Goal: Task Accomplishment & Management: Use online tool/utility

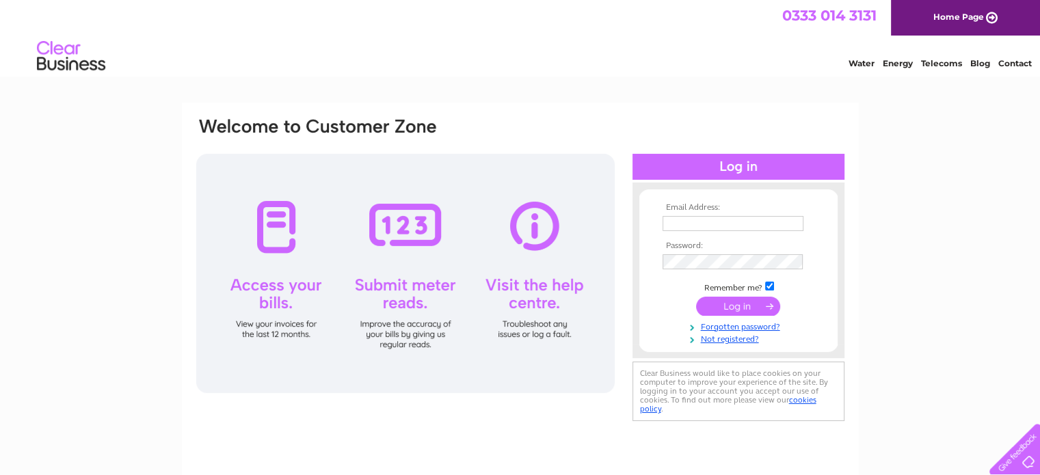
click at [741, 229] on input "text" at bounding box center [733, 223] width 141 height 15
type input "[EMAIL_ADDRESS][DOMAIN_NAME]"
click at [696, 298] on input "submit" at bounding box center [738, 307] width 84 height 19
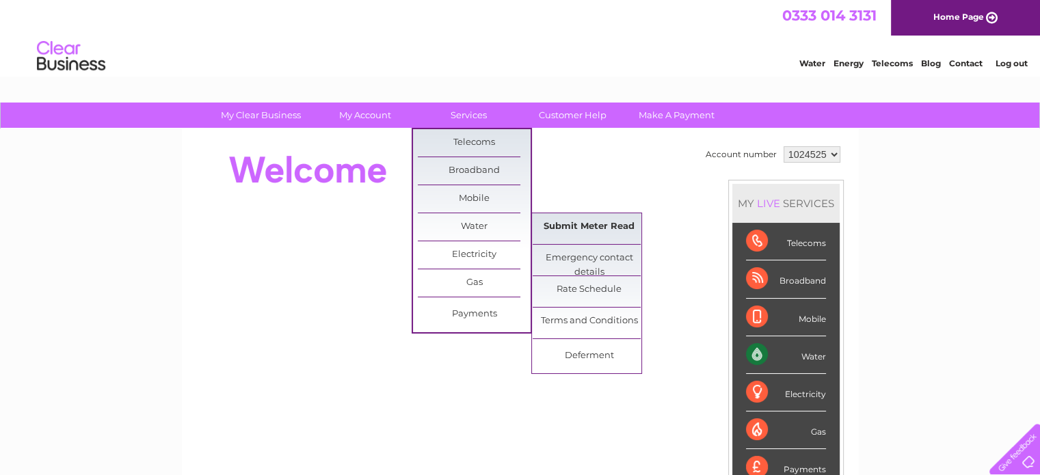
click at [594, 227] on link "Submit Meter Read" at bounding box center [589, 226] width 113 height 27
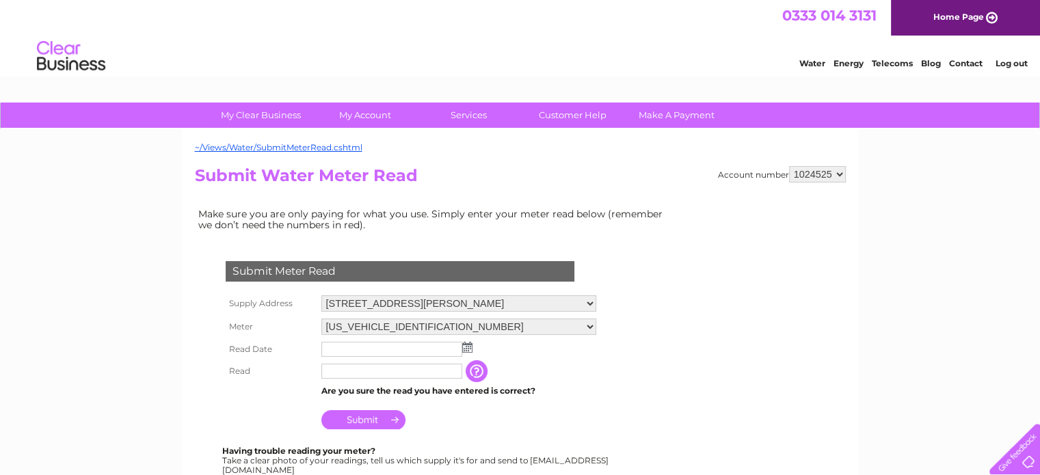
click at [473, 350] on td at bounding box center [459, 350] width 282 height 22
click at [466, 346] on img at bounding box center [467, 347] width 10 height 11
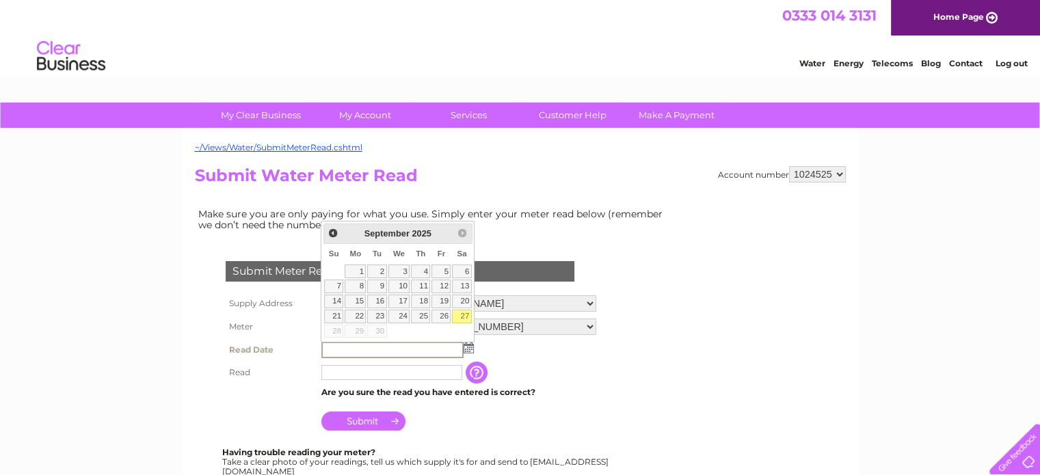
click at [462, 314] on link "27" at bounding box center [461, 317] width 19 height 14
type input "2025/09/27"
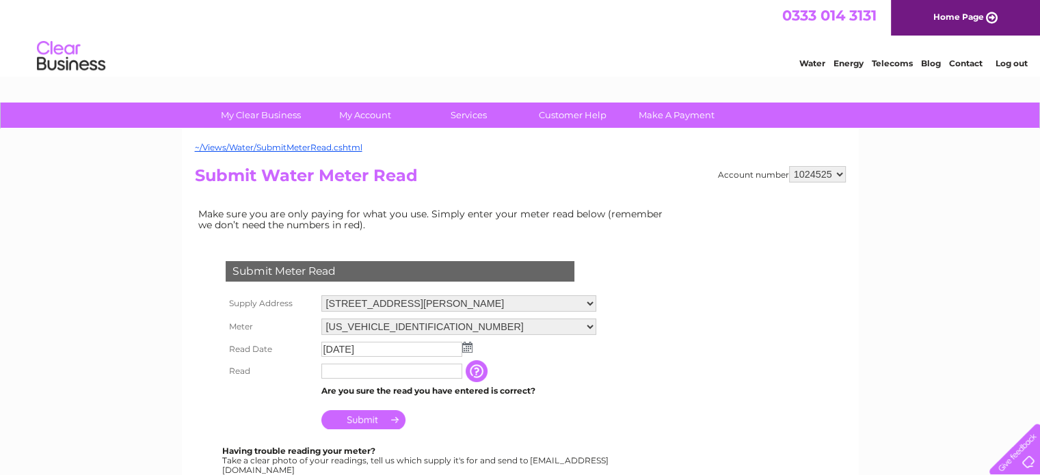
click at [395, 368] on input "text" at bounding box center [391, 371] width 141 height 15
type input "298"
click at [374, 418] on input "Submit" at bounding box center [363, 421] width 84 height 19
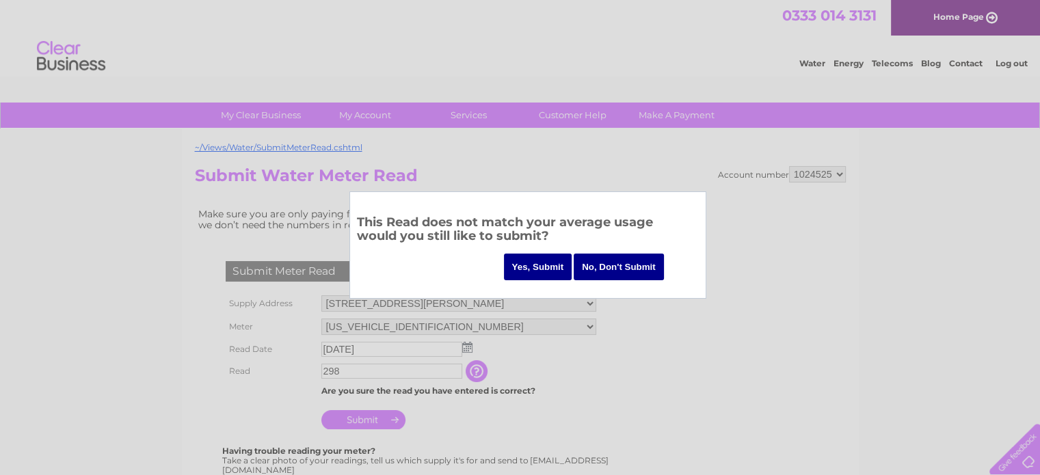
click at [529, 270] on input "Yes, Submit" at bounding box center [538, 267] width 68 height 27
